Goal: Information Seeking & Learning: Learn about a topic

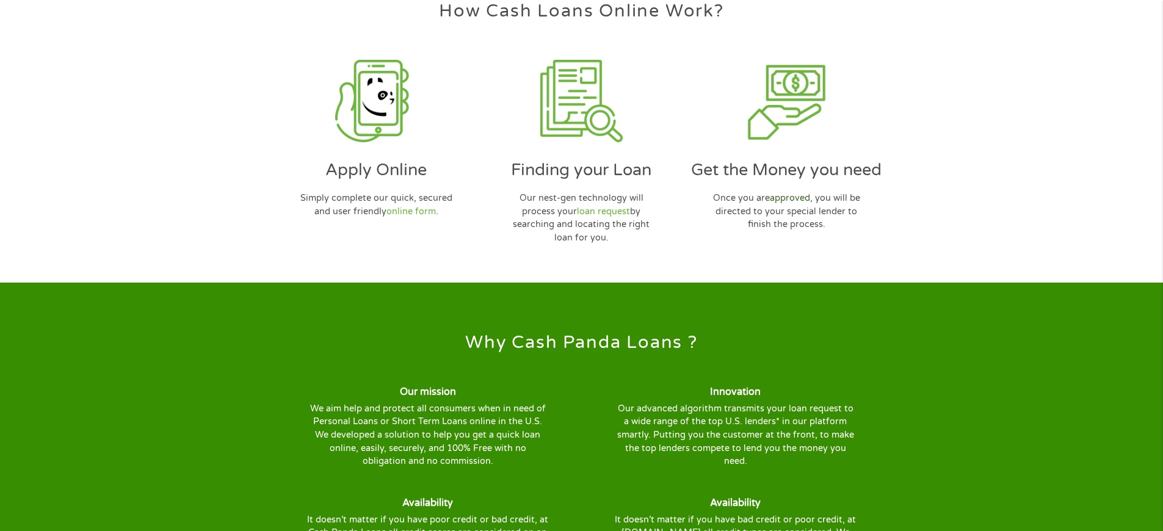
scroll to position [3780, 0]
